Goal: Information Seeking & Learning: Learn about a topic

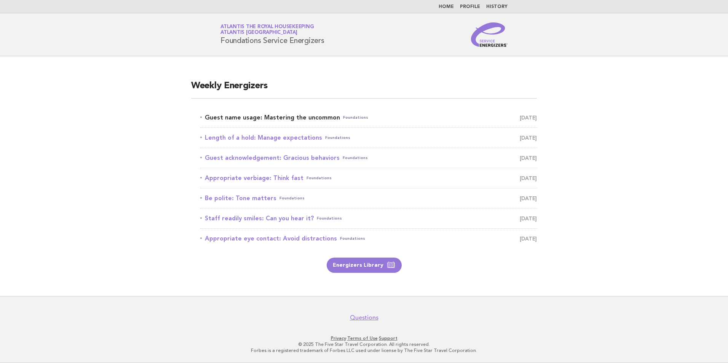
click at [276, 117] on link "Guest name usage: Mastering the uncommon Foundations [DATE]" at bounding box center [368, 117] width 337 height 11
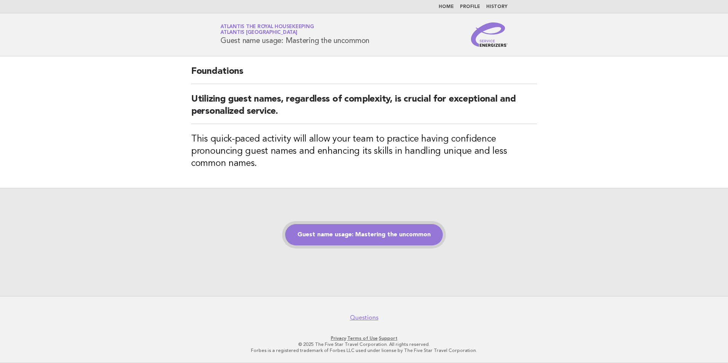
click at [388, 235] on link "Guest name usage: Mastering the uncommon" at bounding box center [364, 234] width 158 height 21
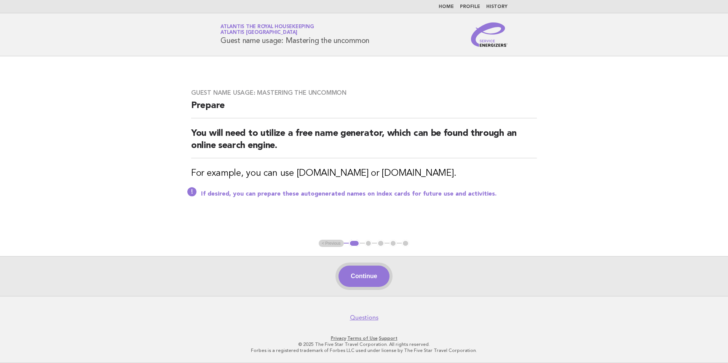
click at [374, 282] on button "Continue" at bounding box center [364, 276] width 51 height 21
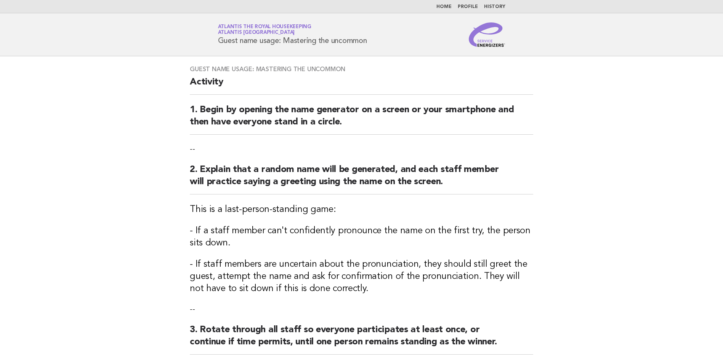
scroll to position [38, 0]
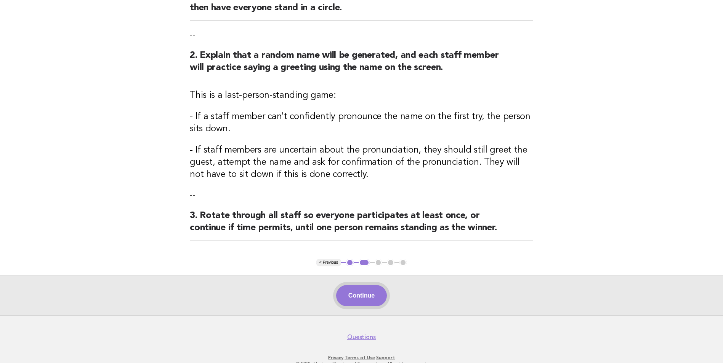
click at [360, 294] on button "Continue" at bounding box center [361, 295] width 51 height 21
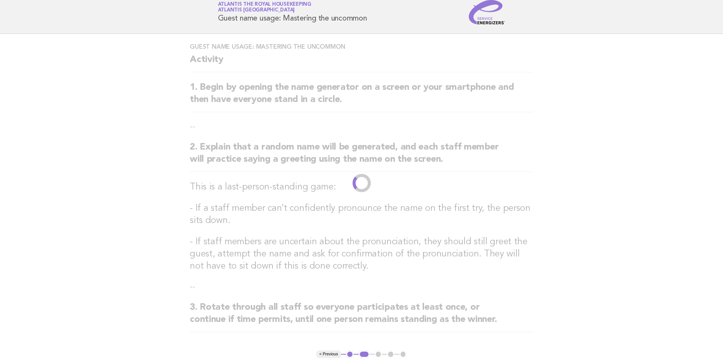
scroll to position [0, 0]
